Goal: Check status: Check status

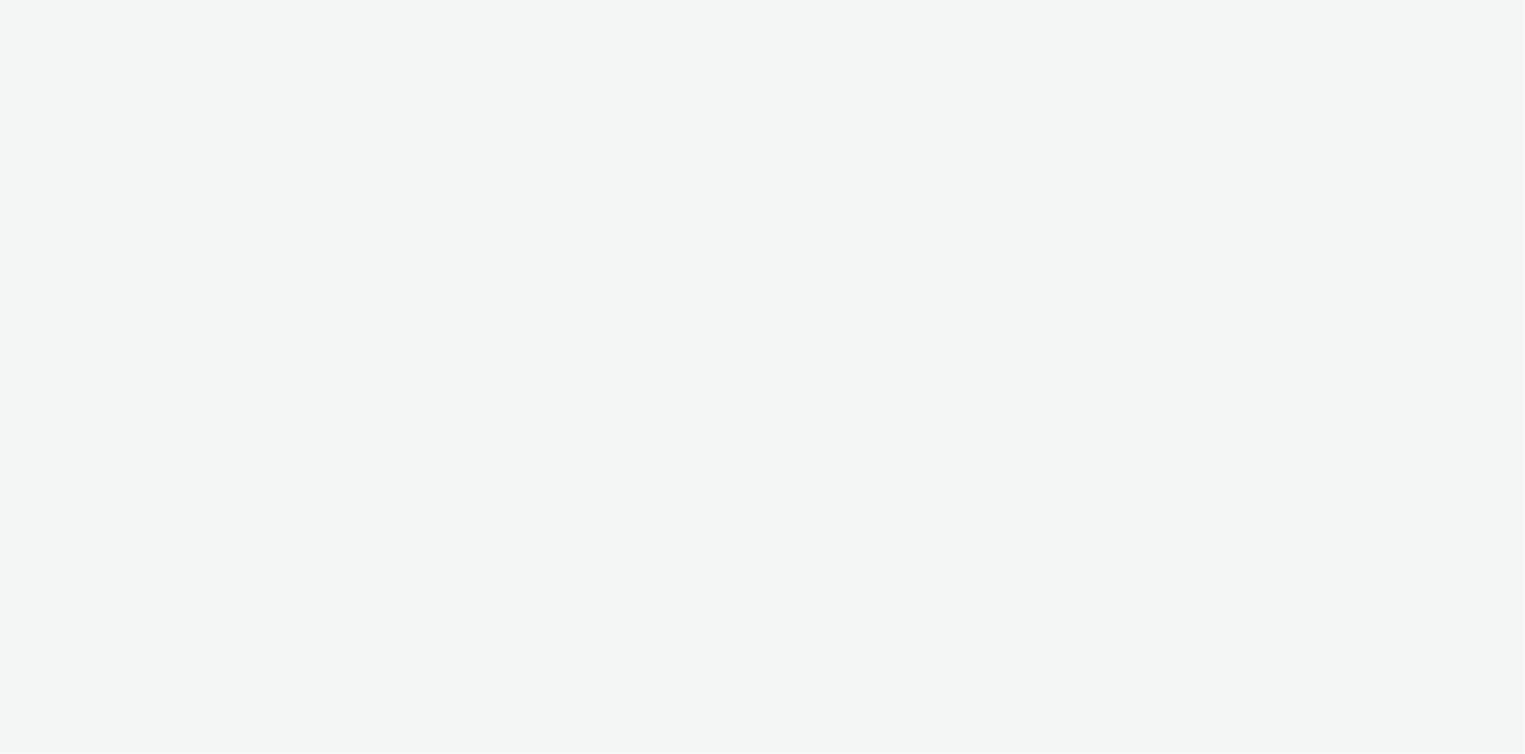
select select "2fc77e36-bb93-4aa3-9dff-dcb08e02eac6"
select select "2405a9d4-3350-4458-8d06-44f78962fa76"
select select "14ff0ef8-09ed-4aeb-b460-2bf7cbd953b7"
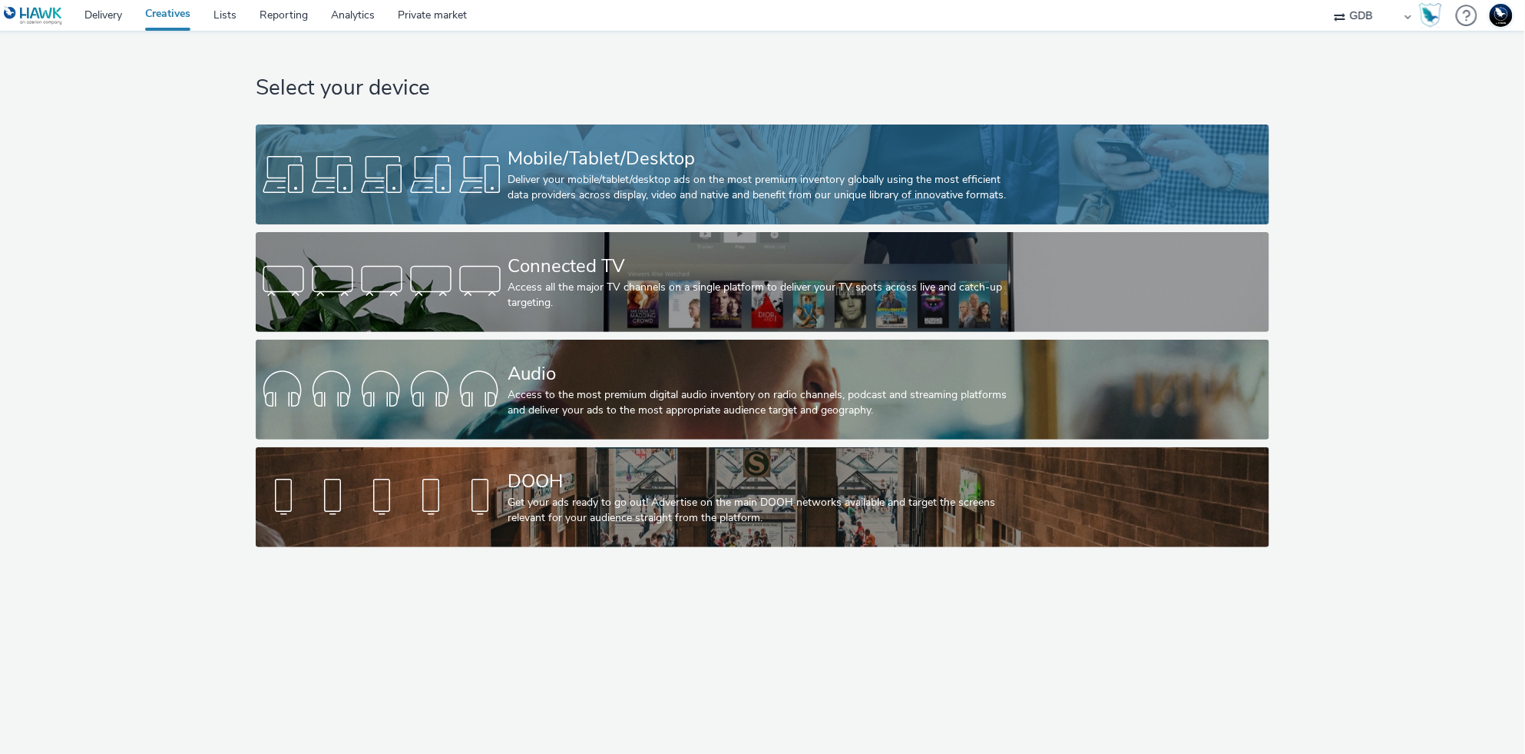
click at [461, 171] on div at bounding box center [382, 174] width 252 height 49
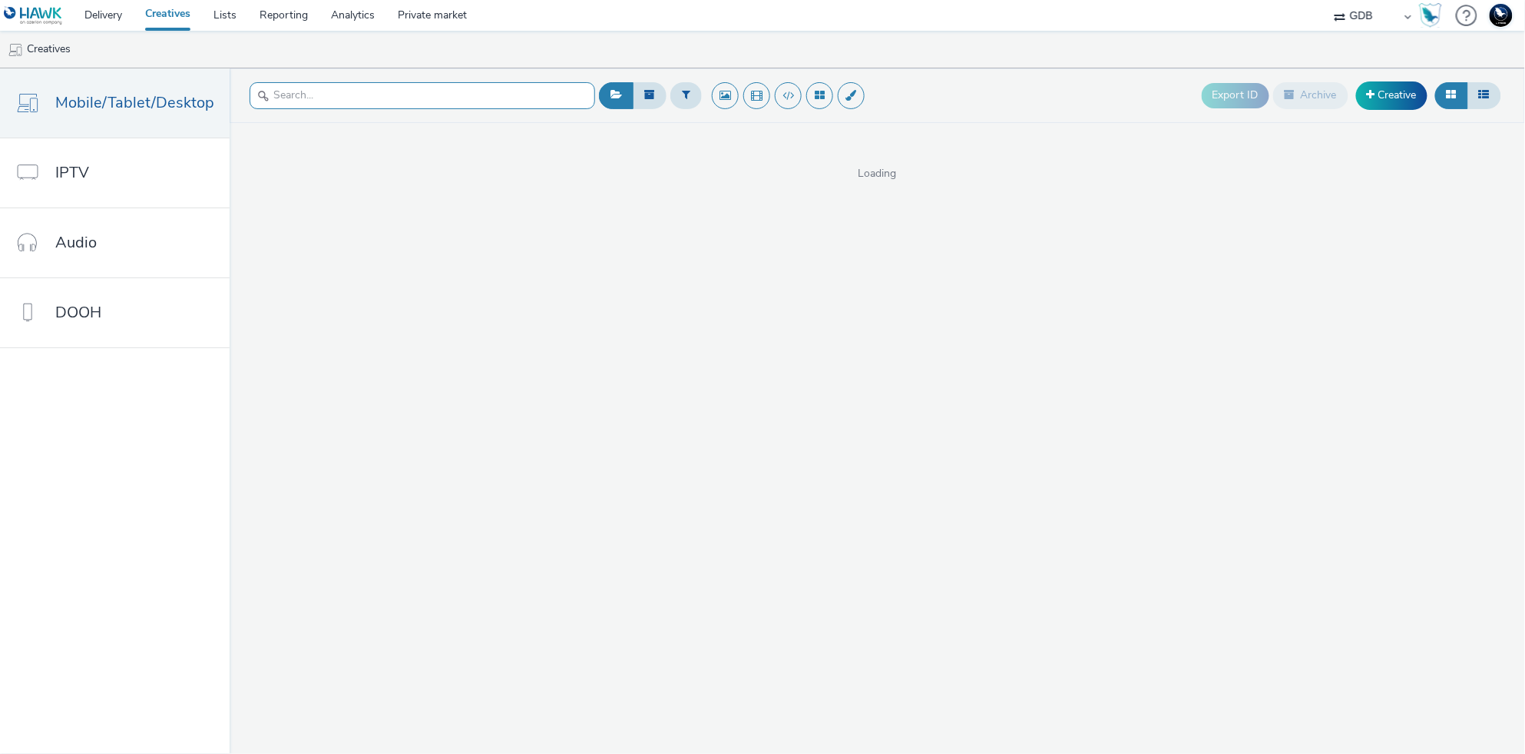
paste input "160x600_Justos_Institucional_JUN25_Versao3.jpg"
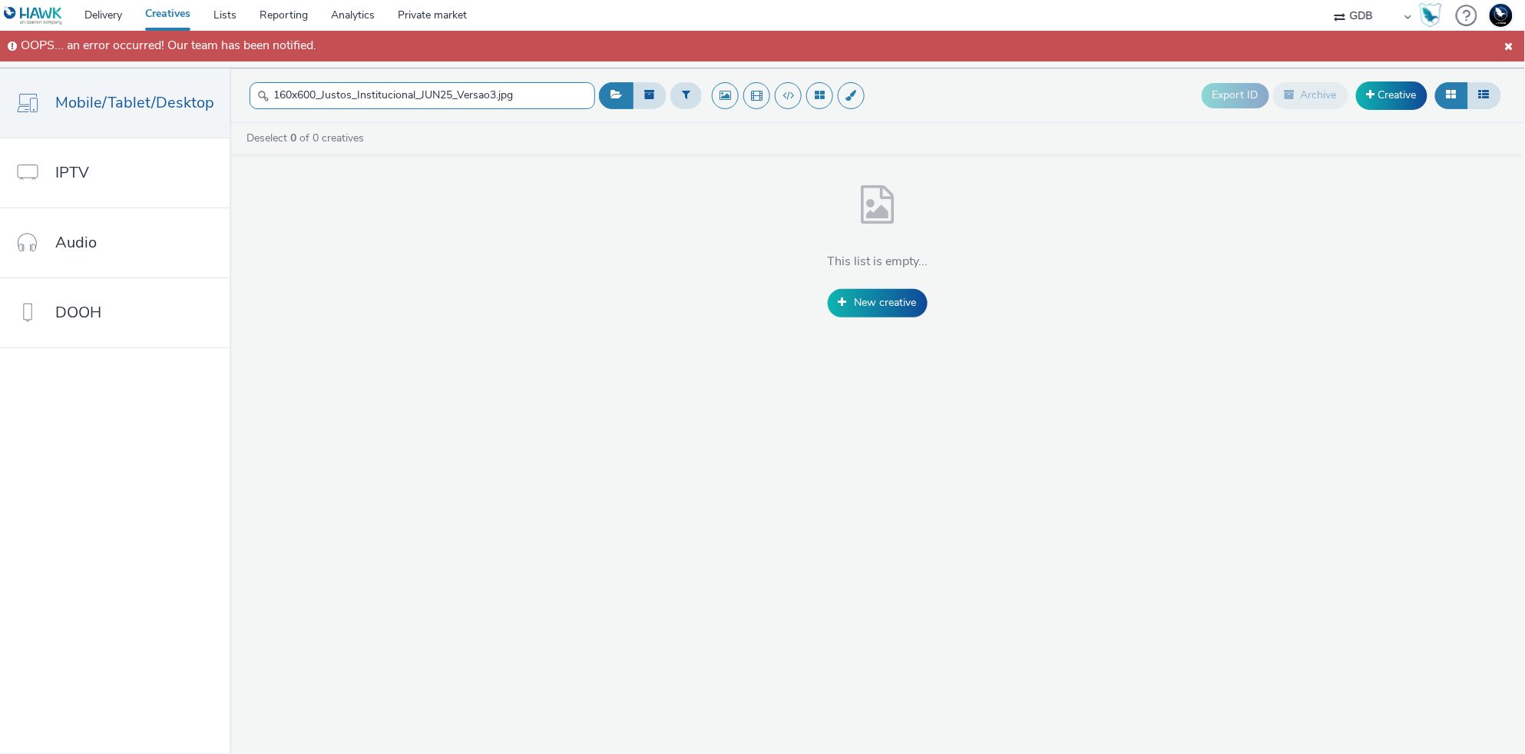
click at [535, 104] on input "160x600_Justos_Institucional_JUN25_Versao3.jpg" at bounding box center [423, 95] width 346 height 27
type input "160x600_Justos_Institucional_JUN25_Versao3.jpg"
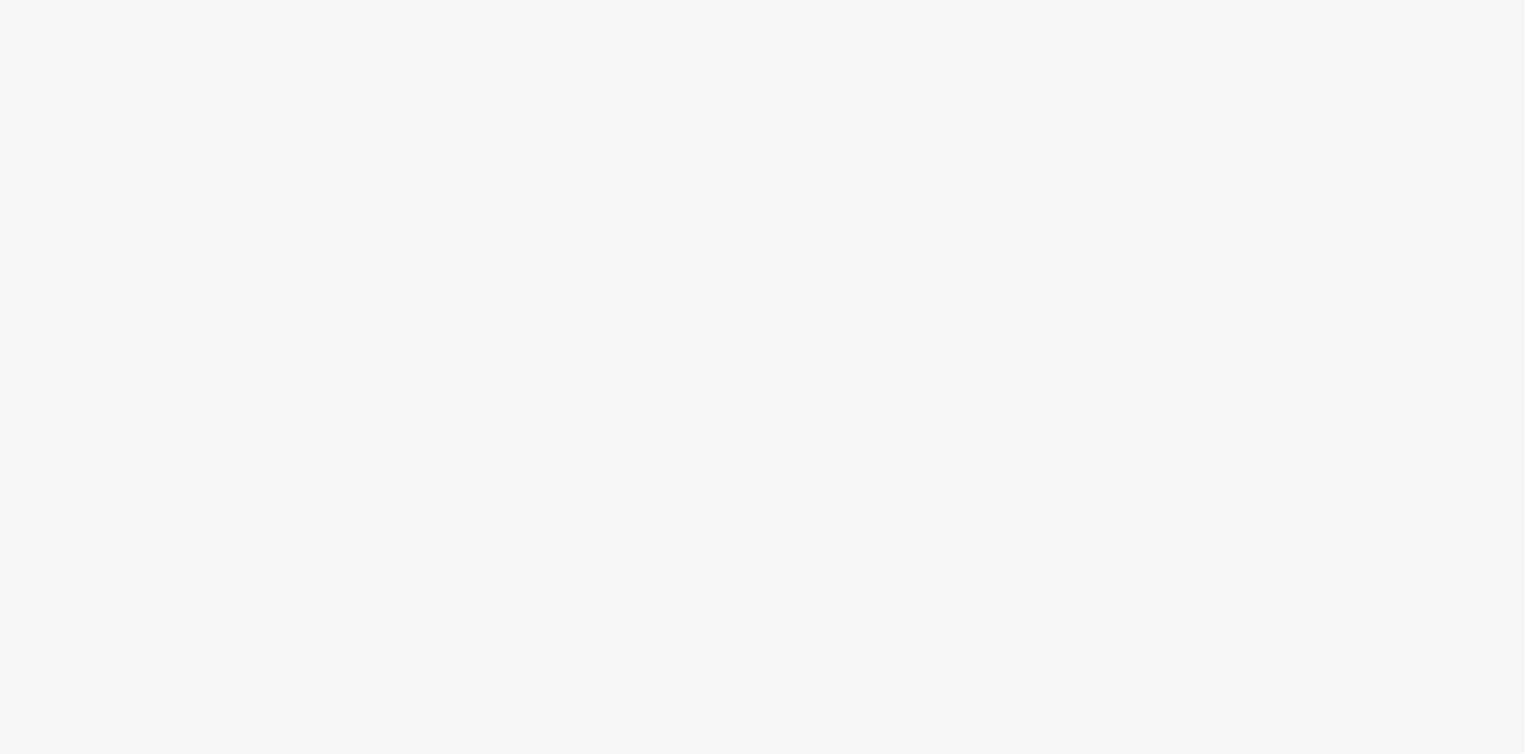
select select "14ff0ef8-09ed-4aeb-b460-2bf7cbd953b7"
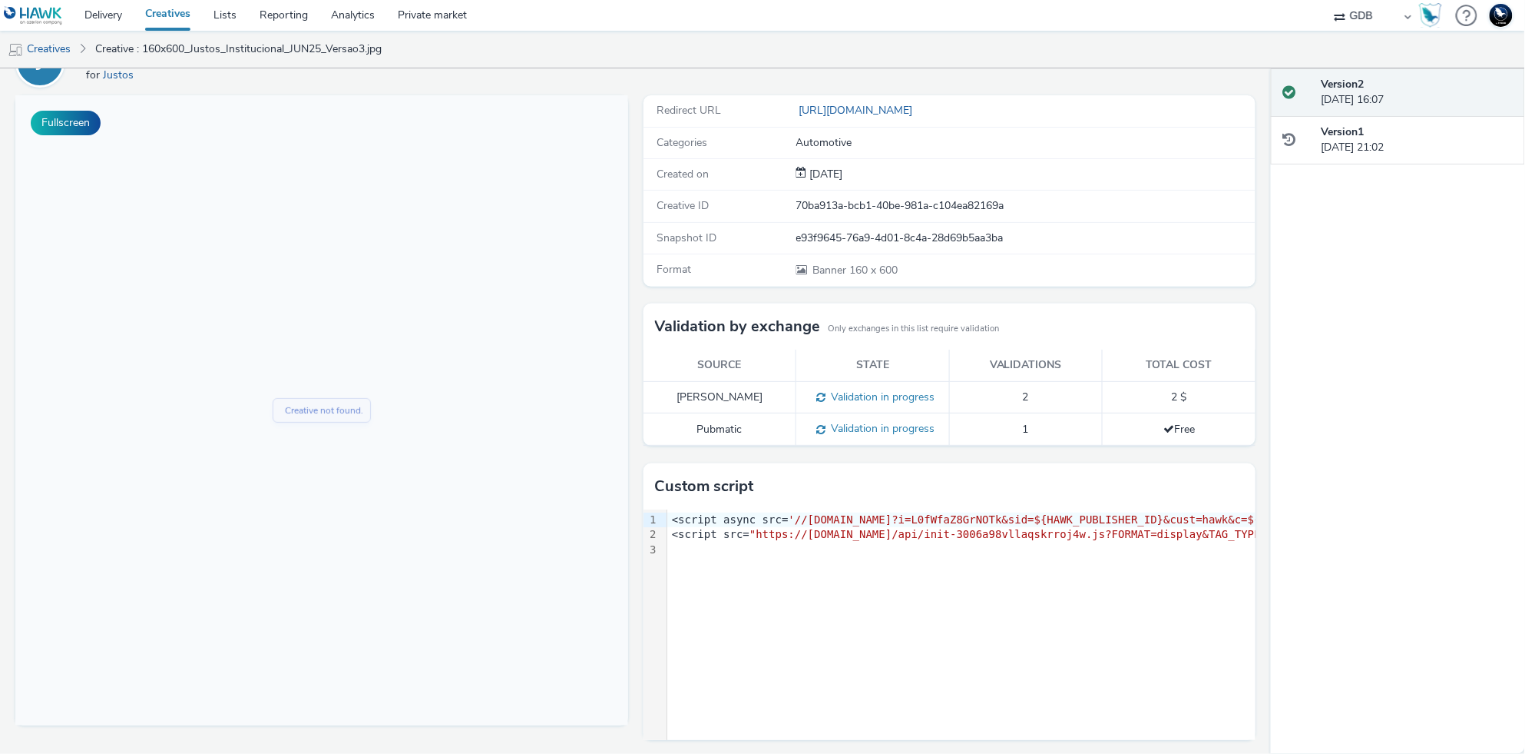
scroll to position [90, 0]
click at [877, 419] on span "Validation in progress" at bounding box center [880, 425] width 109 height 15
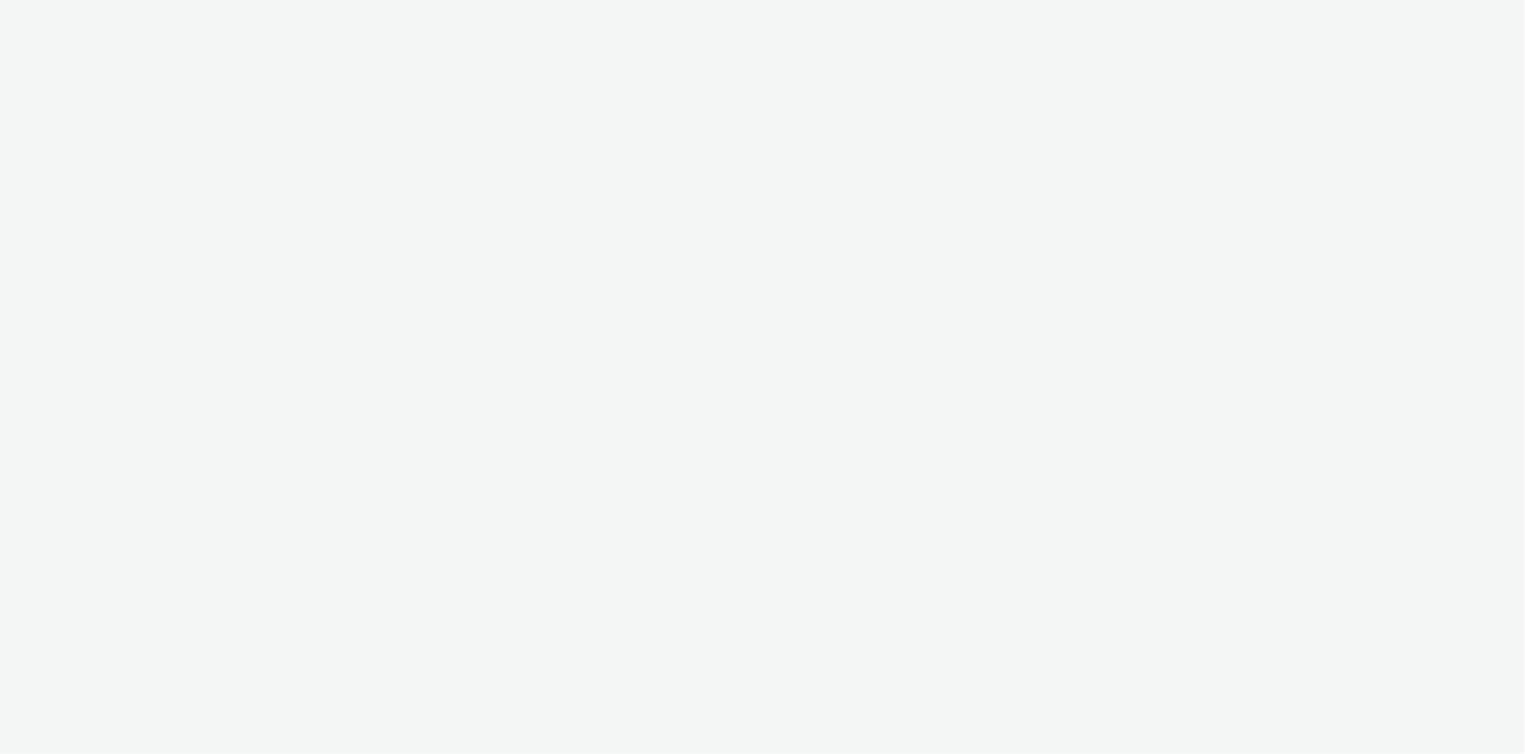
select select "14ff0ef8-09ed-4aeb-b460-2bf7cbd953b7"
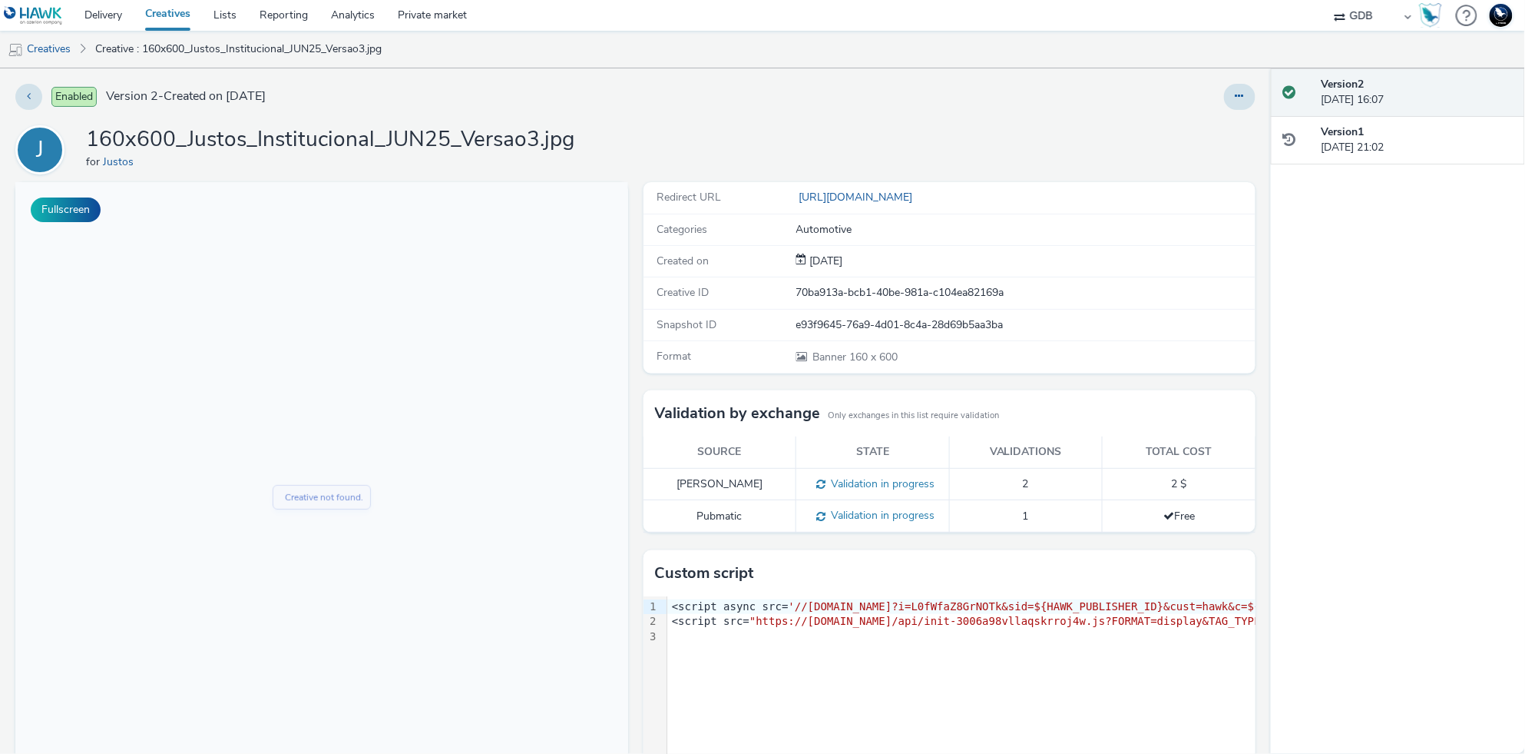
click at [884, 509] on span "Validation in progress" at bounding box center [880, 515] width 109 height 15
copy span "Validation in progress"
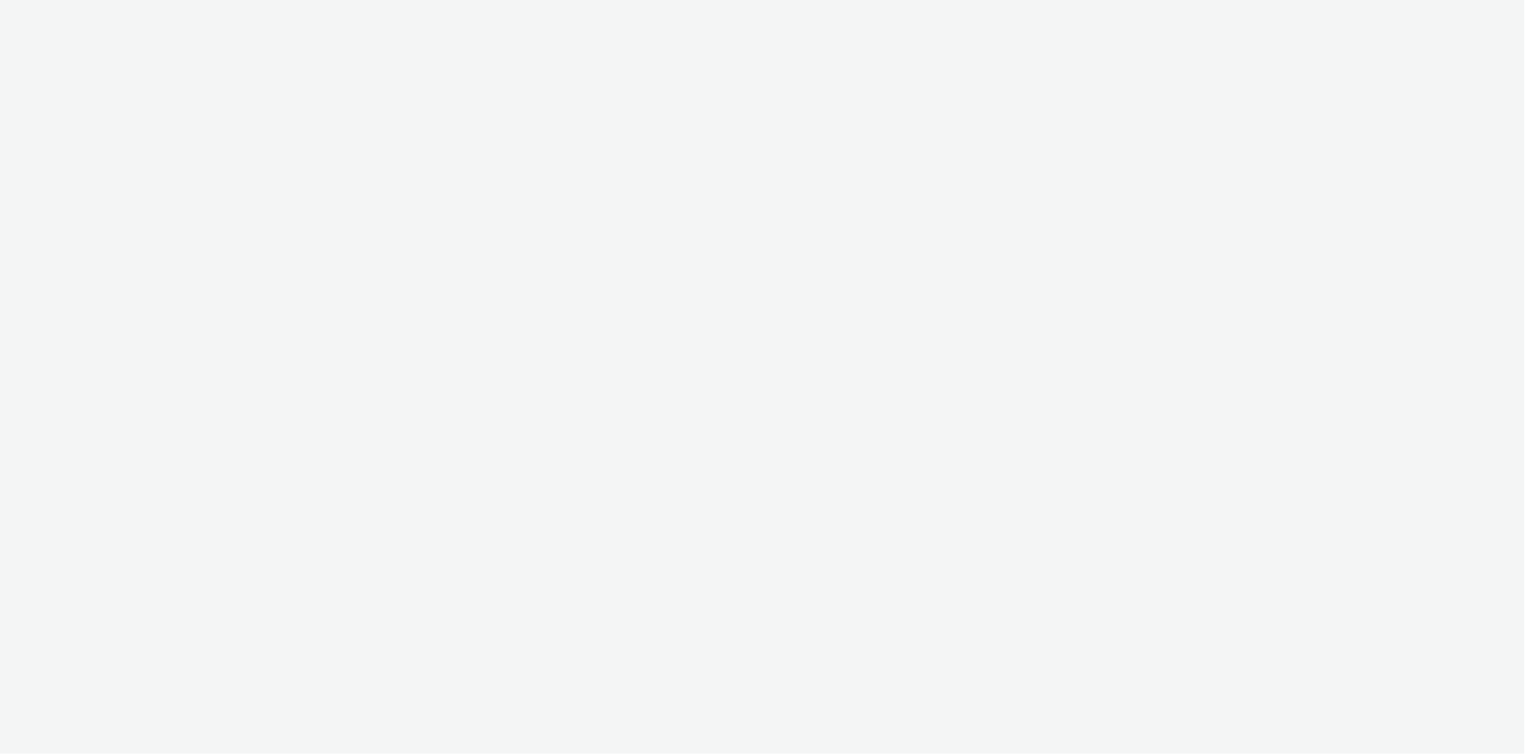
select select "14ff0ef8-09ed-4aeb-b460-2bf7cbd953b7"
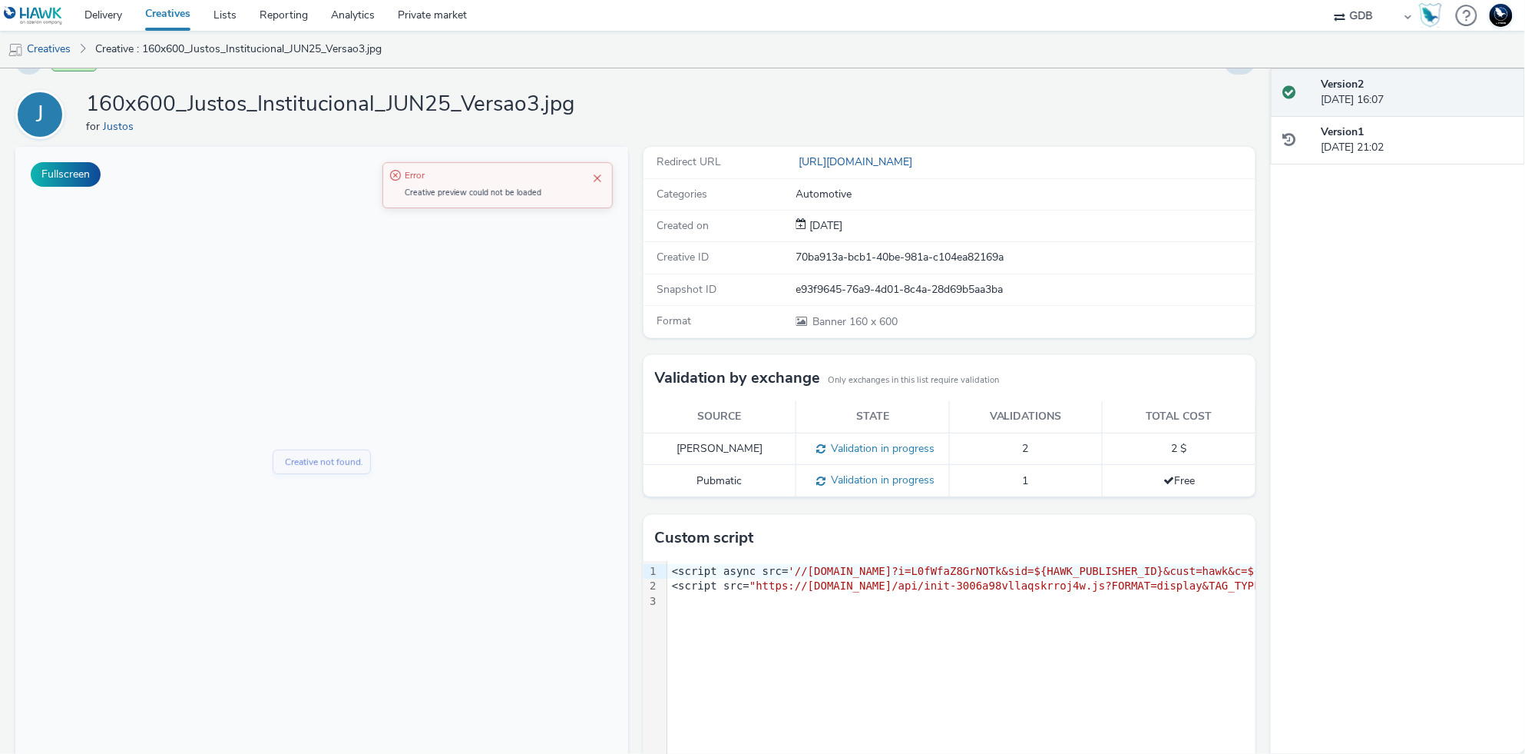
scroll to position [90, 0]
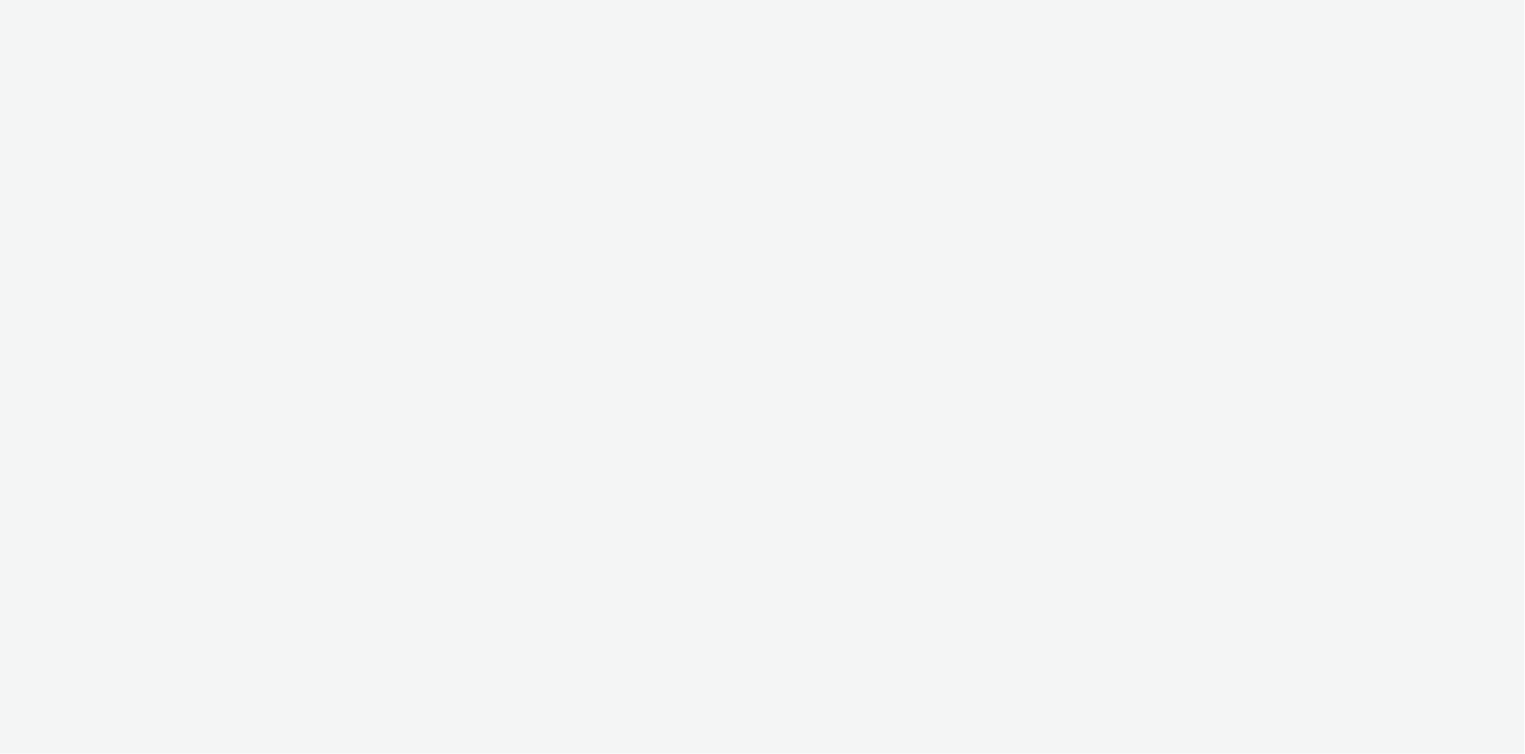
select select "14ff0ef8-09ed-4aeb-b460-2bf7cbd953b7"
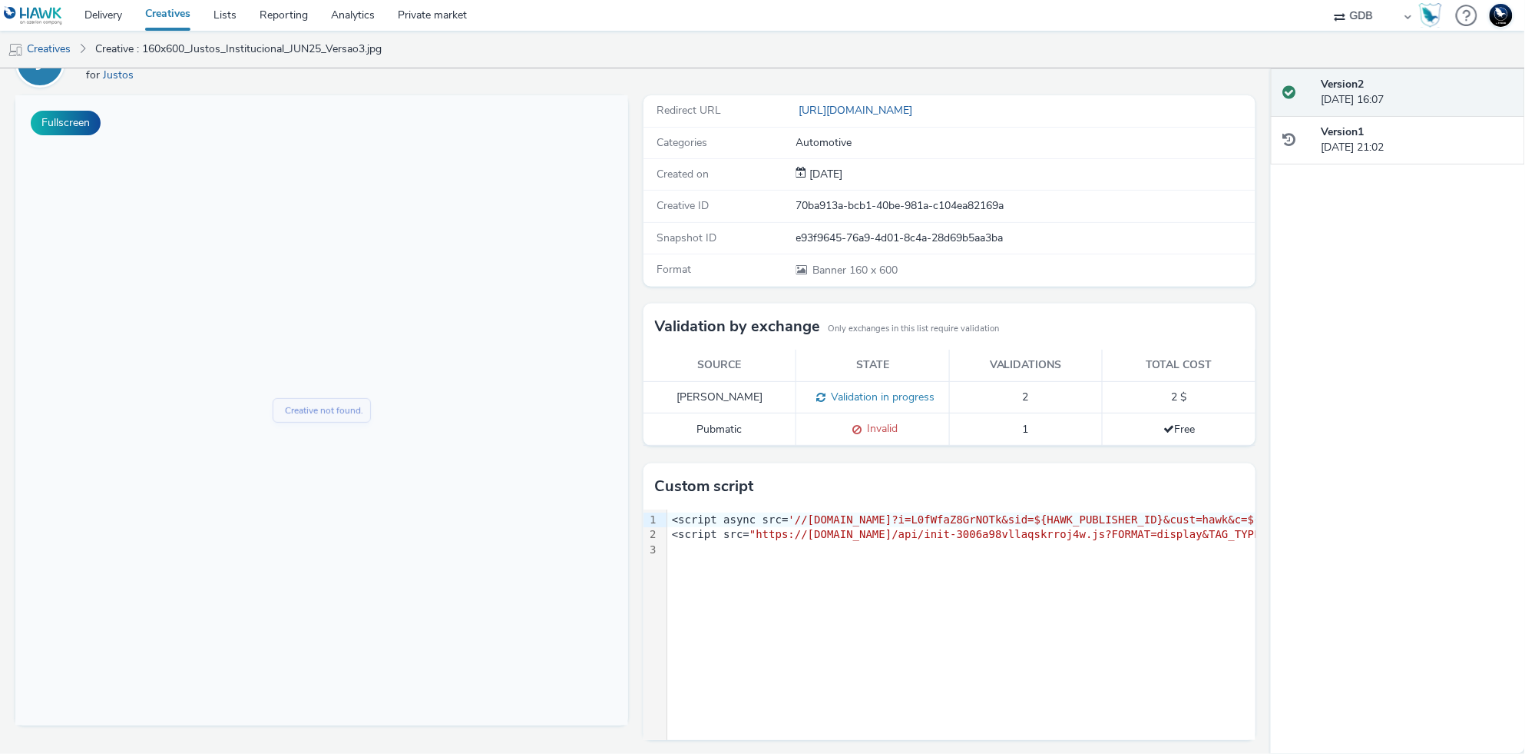
scroll to position [90, 0]
